Goal: Use online tool/utility: Utilize a website feature to perform a specific function

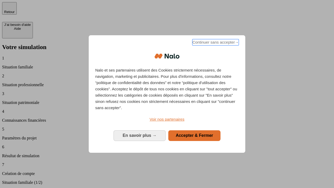
click at [215, 43] on span "Continuer sans accepter →" at bounding box center [215, 42] width 46 height 6
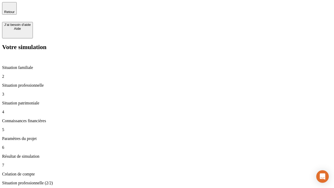
type input "30 000"
type input "1 000"
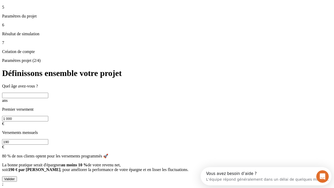
scroll to position [5, 0]
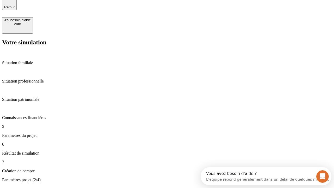
type input "65"
type input "5 000"
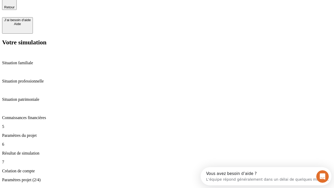
type input "640"
